Goal: Information Seeking & Learning: Learn about a topic

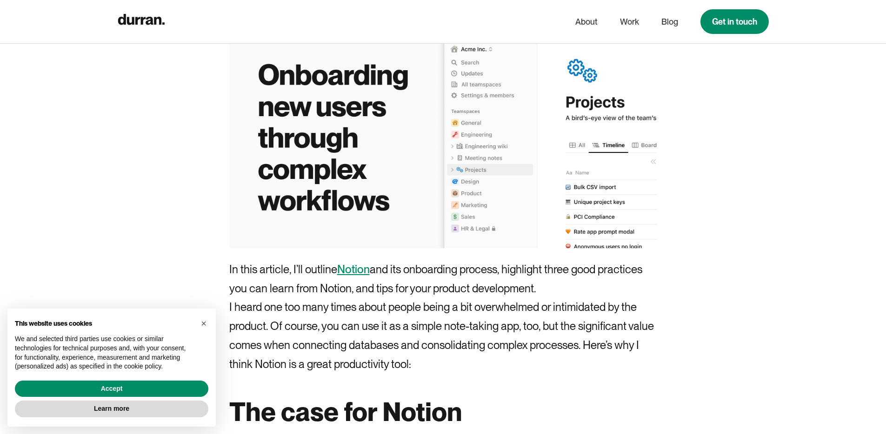
scroll to position [515, 0]
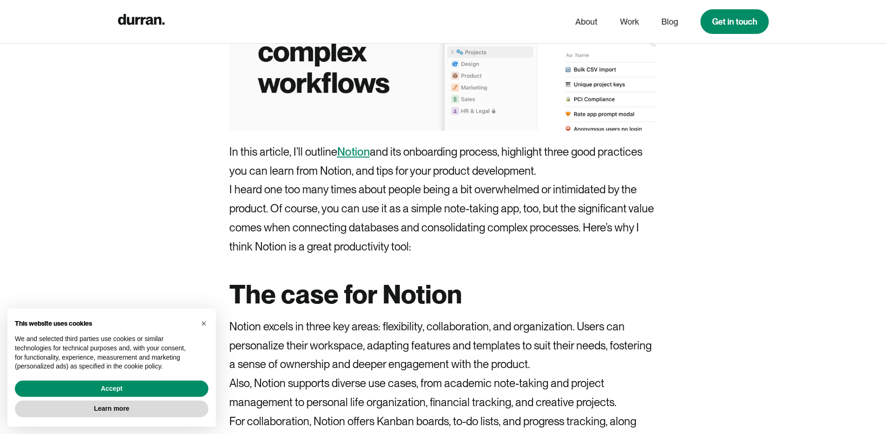
click at [349, 152] on link "Notion" at bounding box center [353, 151] width 33 height 13
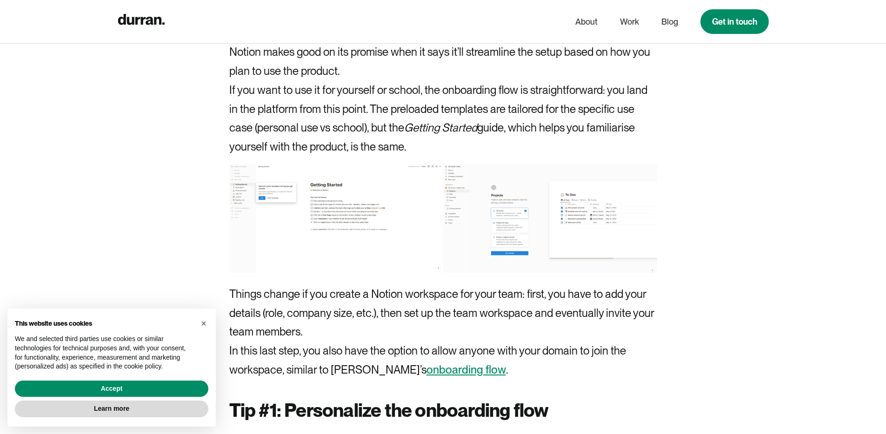
scroll to position [2352, 0]
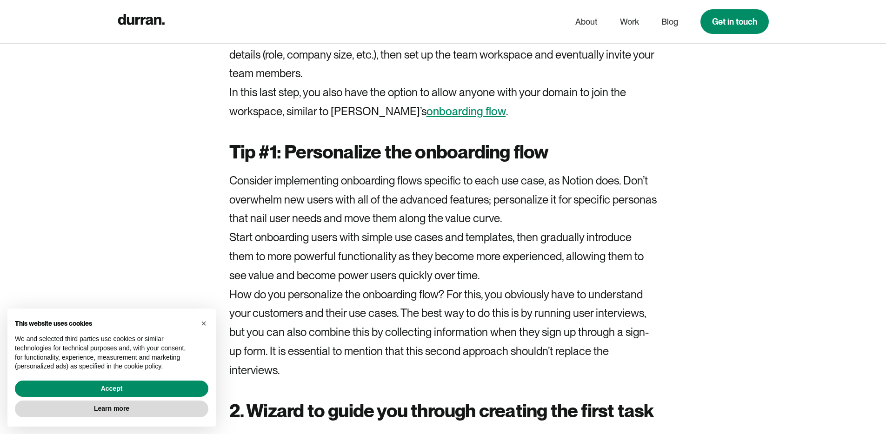
click at [426, 113] on link "onboarding flow" at bounding box center [465, 111] width 79 height 13
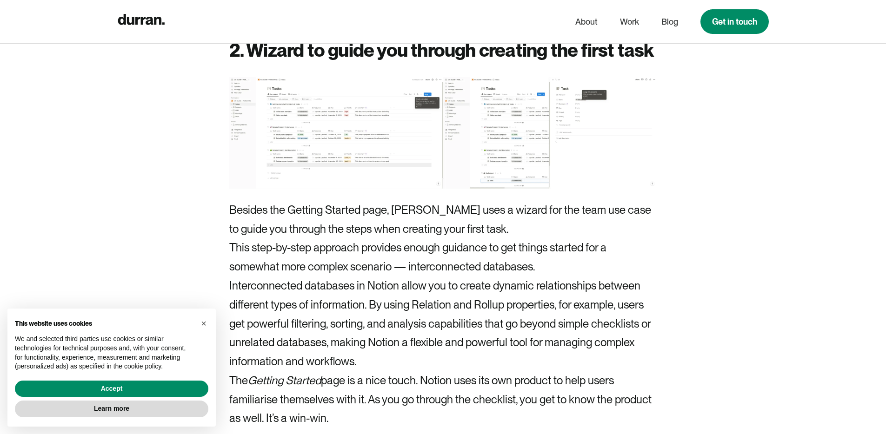
scroll to position [2074, 0]
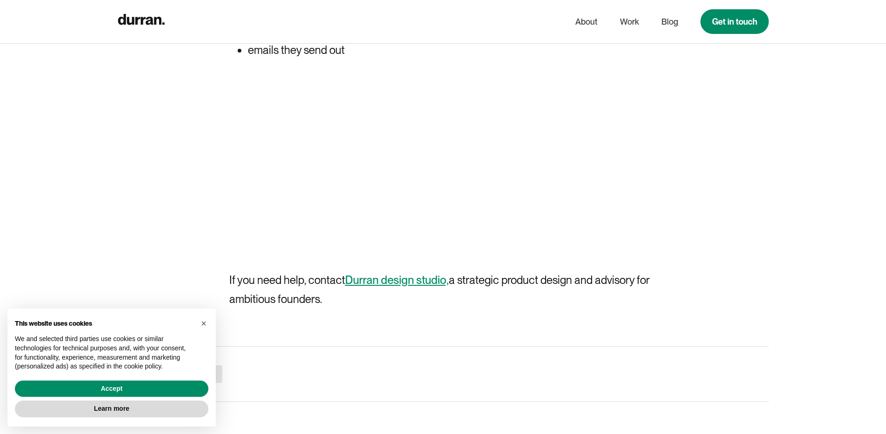
scroll to position [4127, 0]
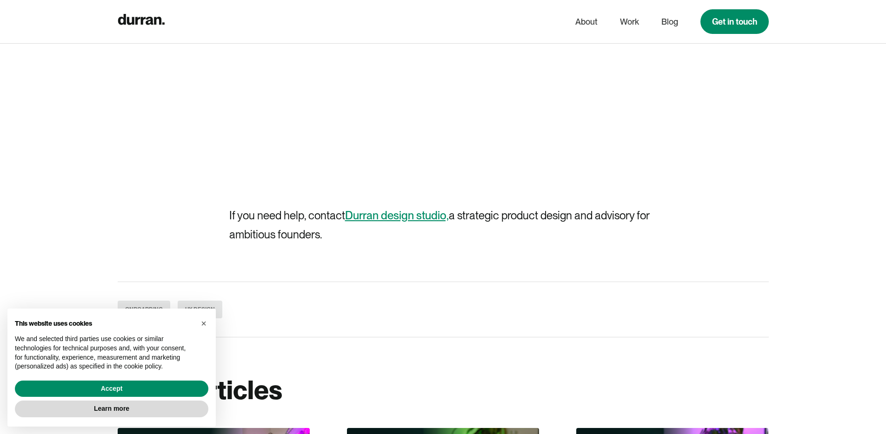
click at [399, 222] on link "Durran design studio," at bounding box center [397, 215] width 104 height 13
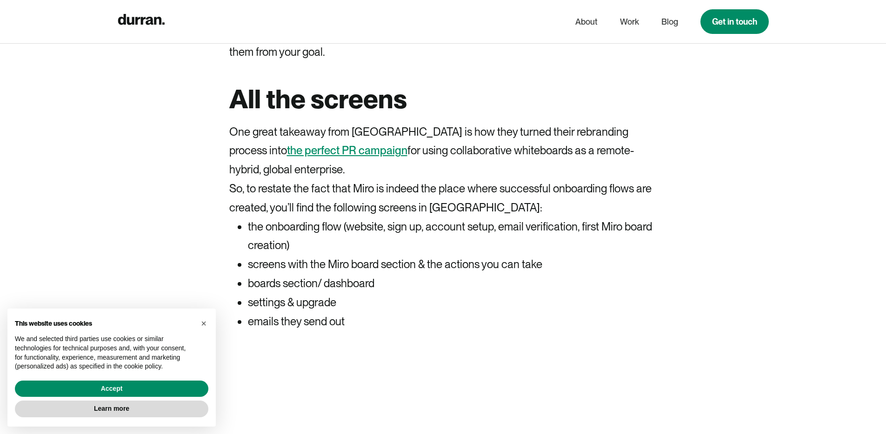
scroll to position [3752, 0]
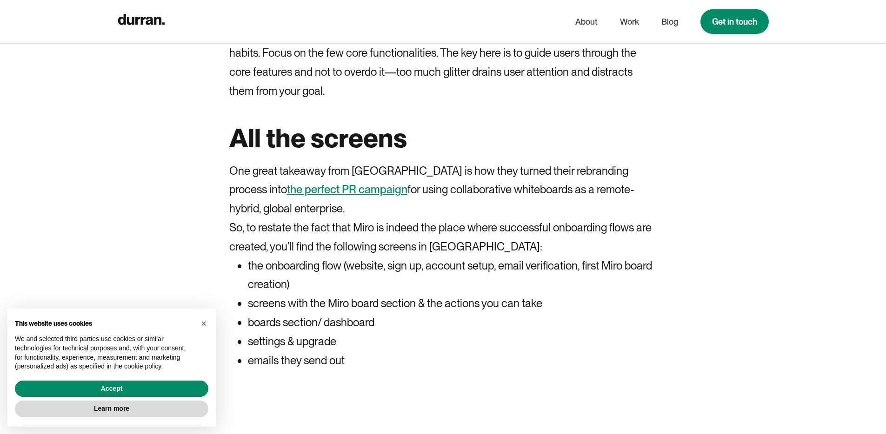
click at [287, 196] on link "the perfect PR campaign" at bounding box center [347, 189] width 120 height 13
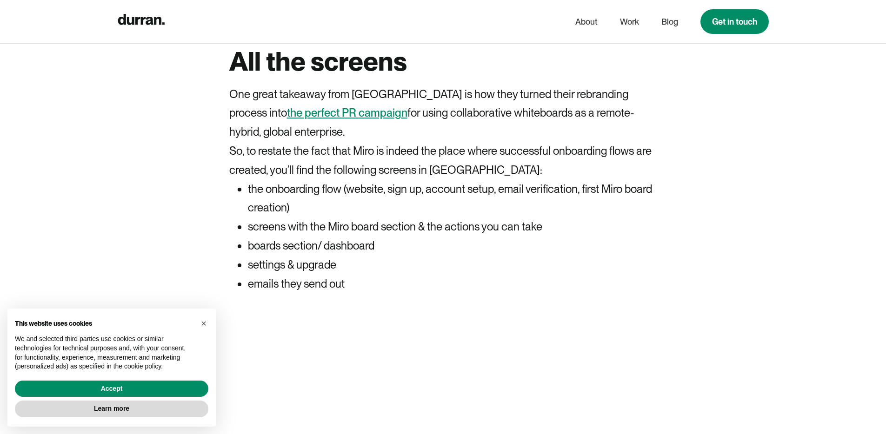
scroll to position [3832, 0]
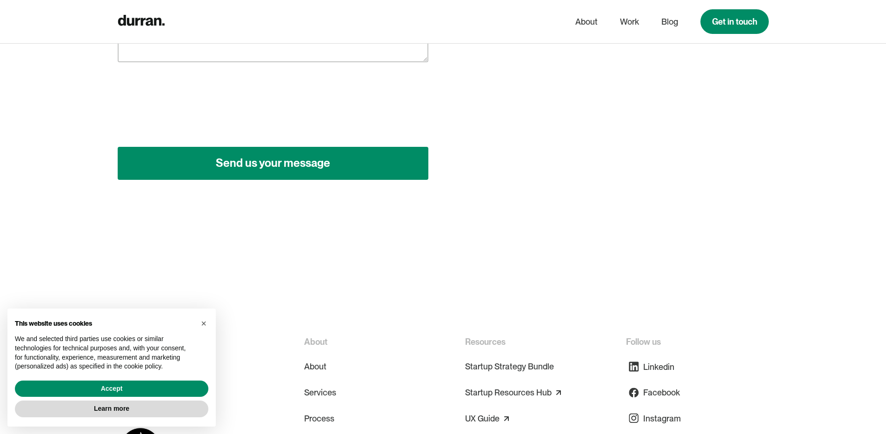
scroll to position [685, 0]
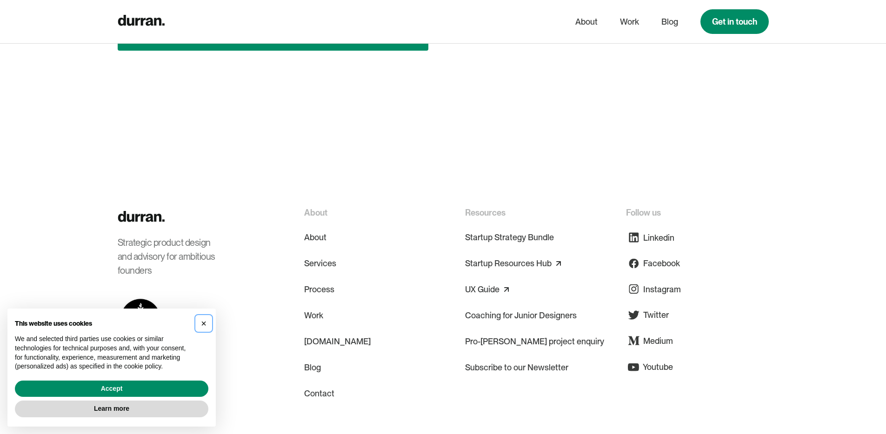
click at [204, 321] on span "×" at bounding box center [204, 323] width 6 height 10
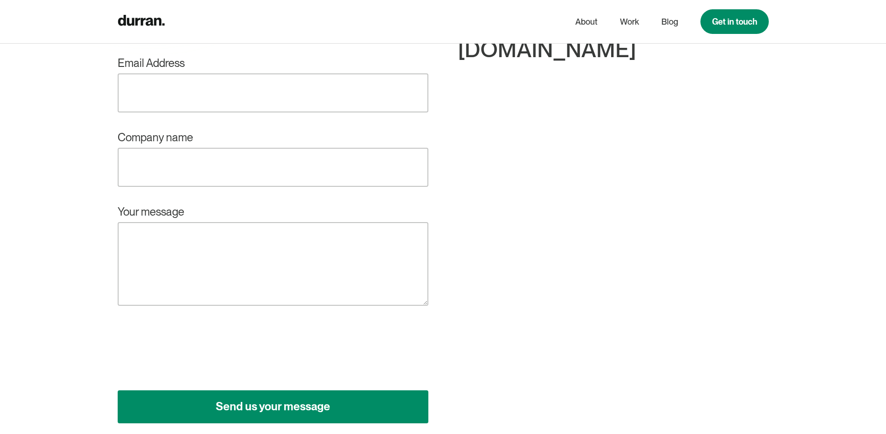
scroll to position [42, 0]
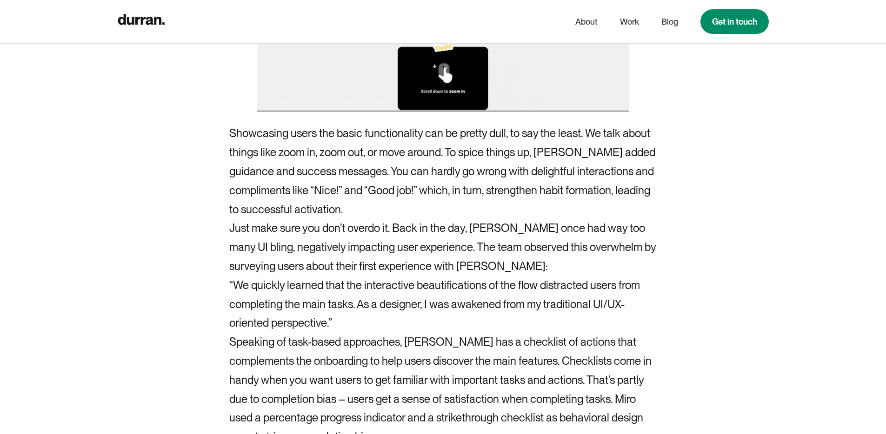
scroll to position [3226, 0]
